Goal: Task Accomplishment & Management: Manage account settings

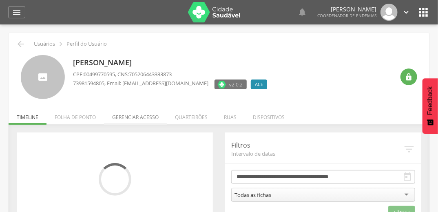
click at [141, 116] on li "Gerenciar acesso" at bounding box center [135, 115] width 63 height 19
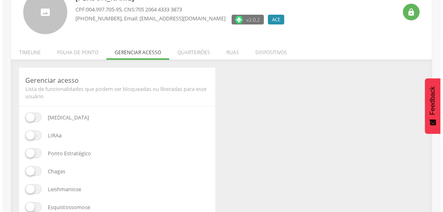
scroll to position [65, 0]
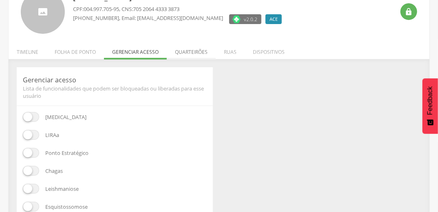
click at [191, 49] on li "Quarteirões" at bounding box center [191, 49] width 49 height 19
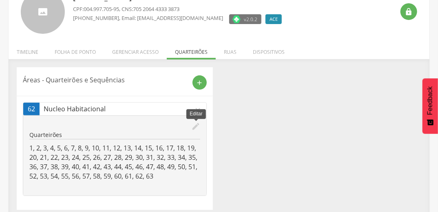
click at [196, 125] on icon "edit" at bounding box center [195, 126] width 9 height 9
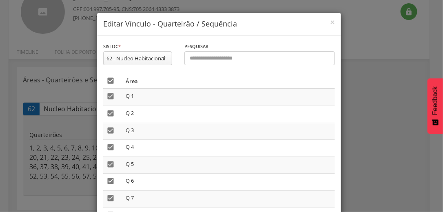
click at [111, 77] on icon "" at bounding box center [110, 81] width 8 height 8
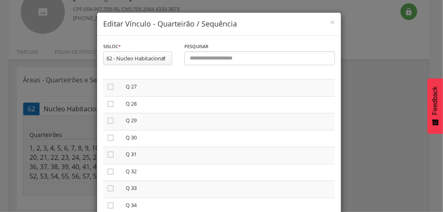
scroll to position [457, 0]
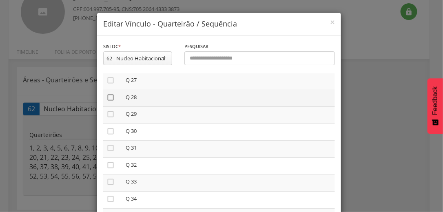
click at [107, 98] on icon "" at bounding box center [110, 97] width 8 height 8
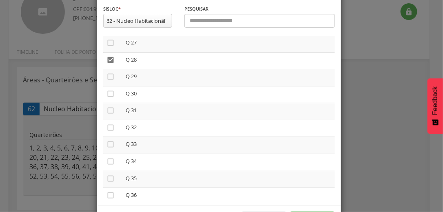
scroll to position [69, 0]
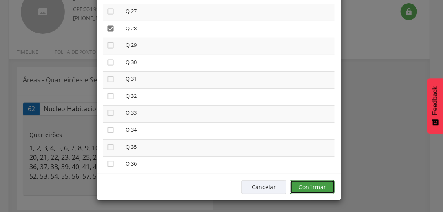
click at [316, 186] on button "Confirmar" at bounding box center [312, 187] width 45 height 14
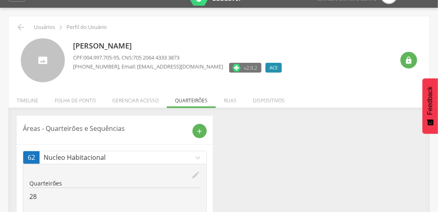
scroll to position [0, 0]
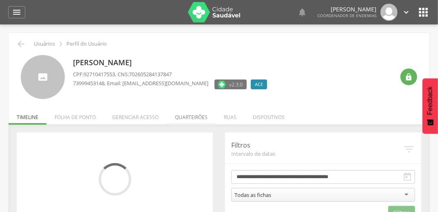
click at [184, 117] on li "Quarteirões" at bounding box center [191, 115] width 49 height 19
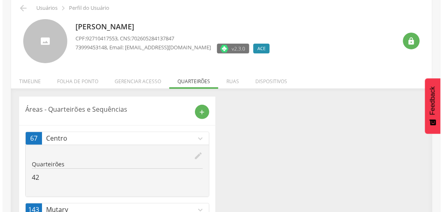
scroll to position [62, 0]
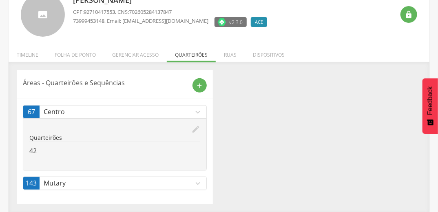
click at [199, 127] on icon "edit" at bounding box center [195, 129] width 9 height 9
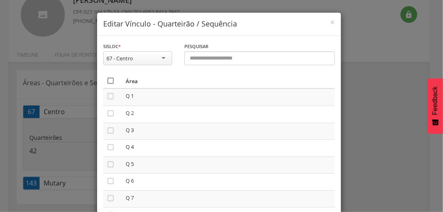
click at [109, 80] on icon "" at bounding box center [110, 81] width 8 height 8
click at [109, 80] on icon "" at bounding box center [110, 81] width 8 height 8
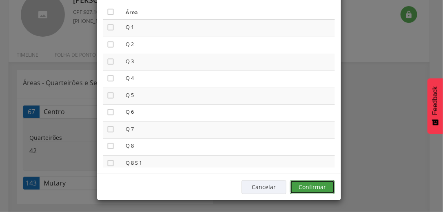
click at [323, 181] on button "Confirmar" at bounding box center [312, 187] width 45 height 14
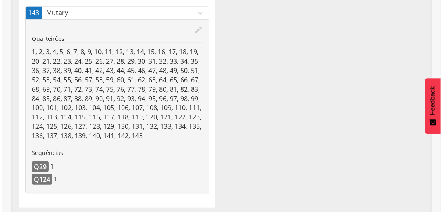
scroll to position [165, 0]
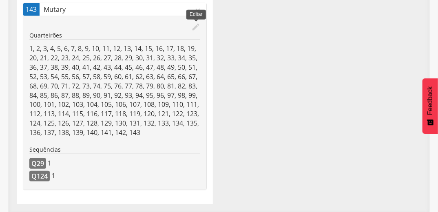
click at [194, 26] on icon "edit" at bounding box center [195, 26] width 9 height 9
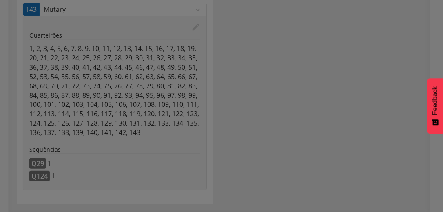
scroll to position [0, 0]
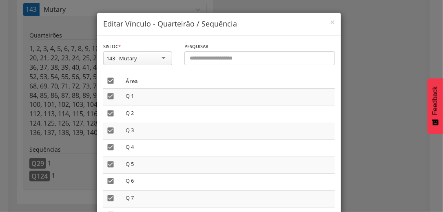
click at [107, 81] on icon "" at bounding box center [110, 81] width 8 height 8
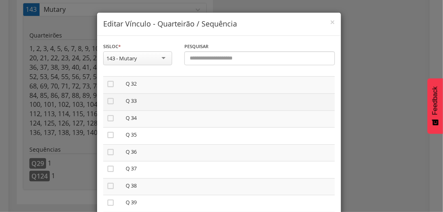
scroll to position [587, 0]
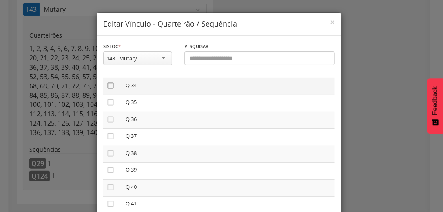
click at [109, 88] on icon "" at bounding box center [110, 86] width 8 height 8
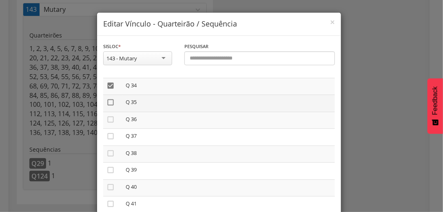
click at [107, 103] on icon "" at bounding box center [110, 102] width 8 height 8
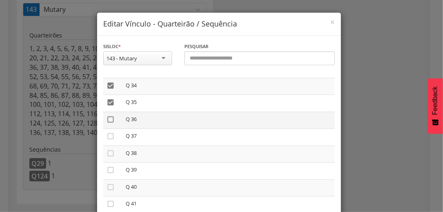
click at [106, 123] on icon "" at bounding box center [110, 119] width 8 height 8
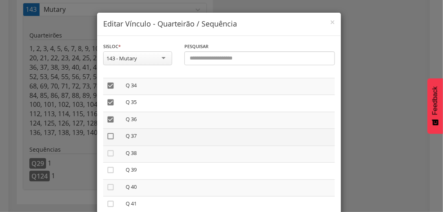
click at [108, 139] on icon "" at bounding box center [110, 136] width 8 height 8
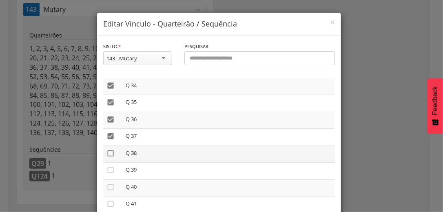
click at [106, 157] on icon "" at bounding box center [110, 153] width 8 height 8
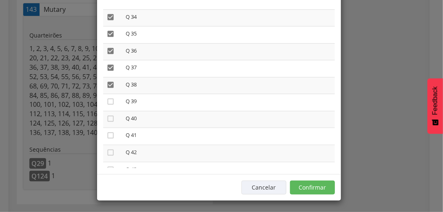
scroll to position [69, 0]
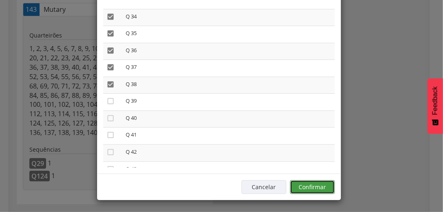
click at [327, 182] on button "Confirmar" at bounding box center [312, 187] width 45 height 14
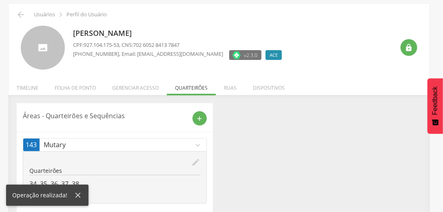
scroll to position [43, 0]
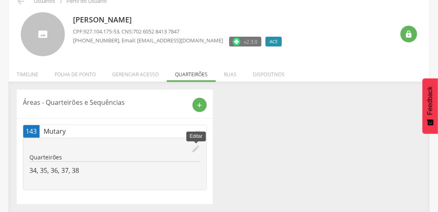
click at [199, 148] on icon "edit" at bounding box center [195, 148] width 9 height 9
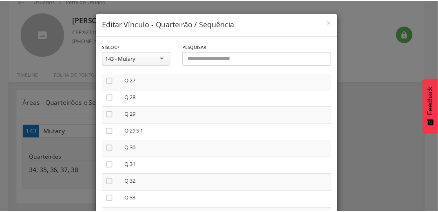
scroll to position [65, 0]
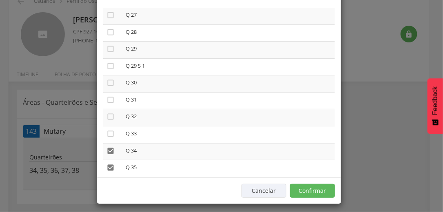
click at [383, 146] on div "**********" at bounding box center [221, 106] width 443 height 212
